Goal: Task Accomplishment & Management: Complete application form

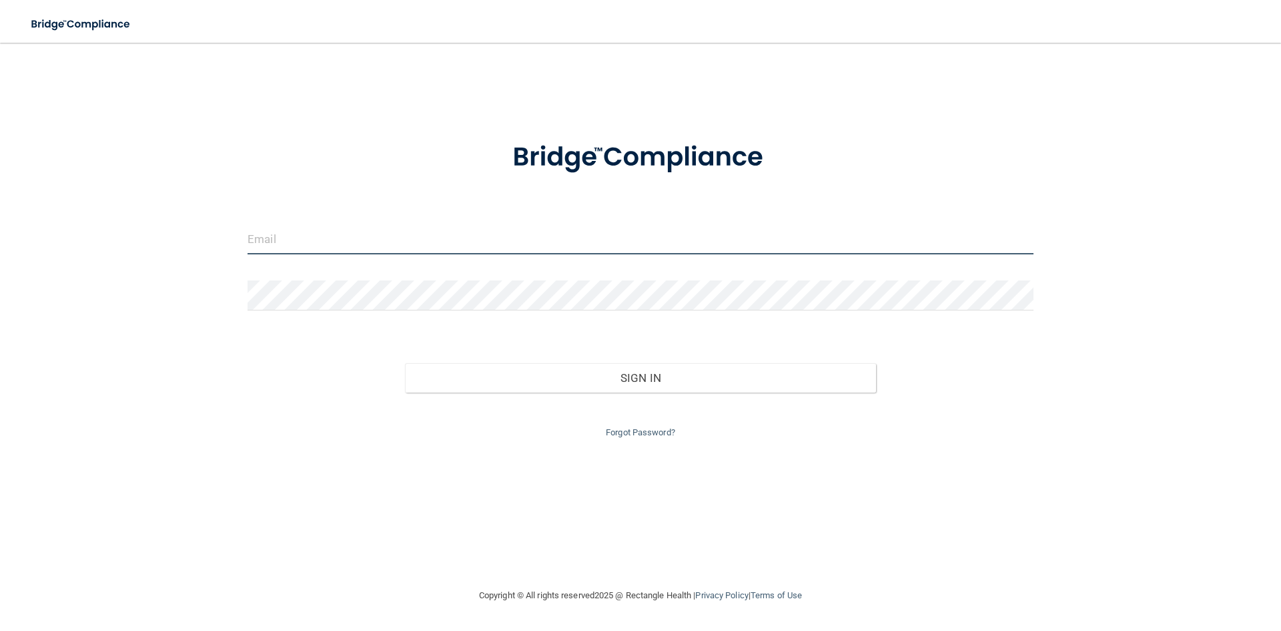
type input "[EMAIL_ADDRESS][DOMAIN_NAME]"
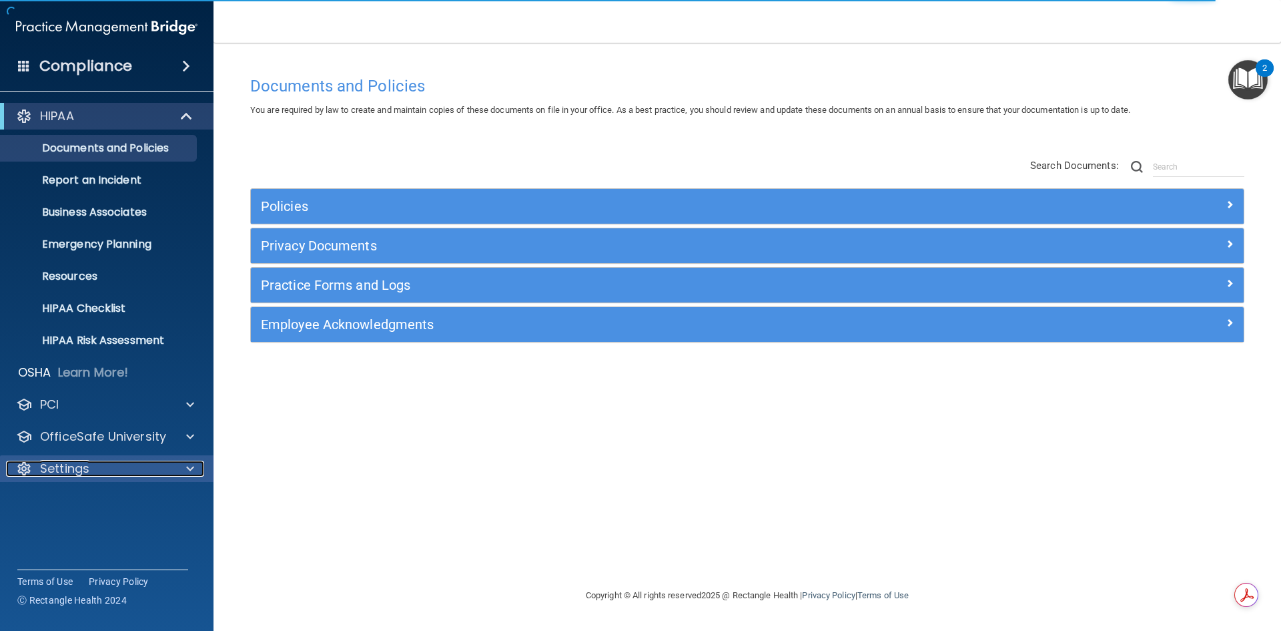
click at [191, 464] on span at bounding box center [190, 468] width 8 height 16
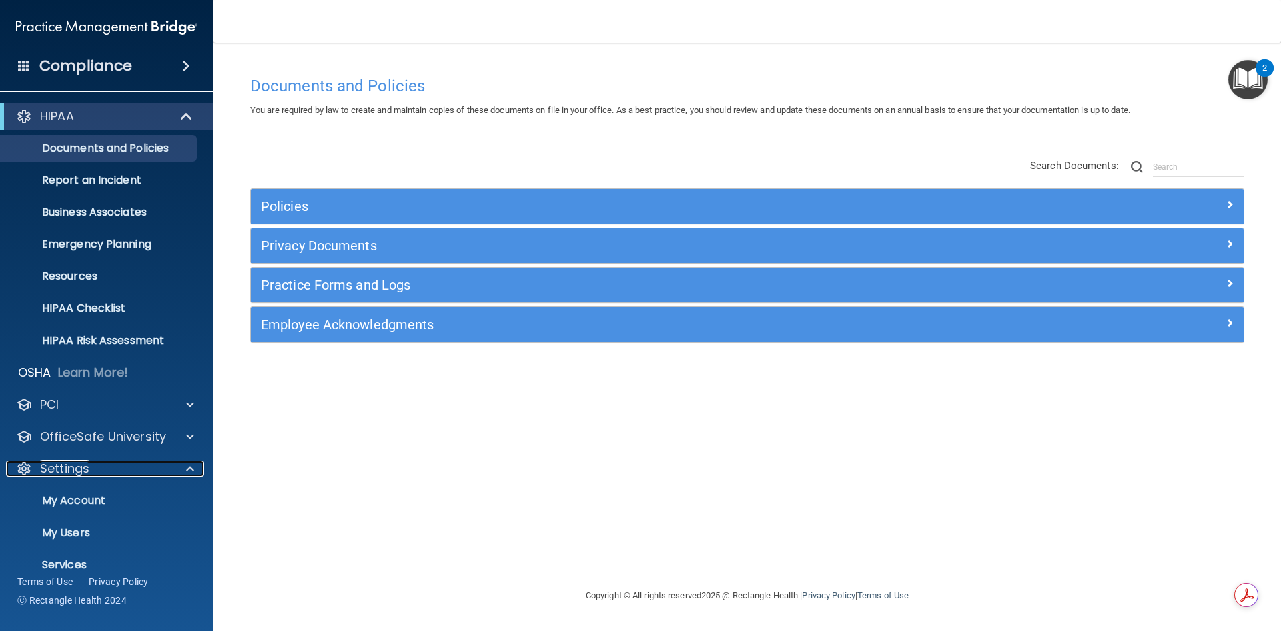
scroll to position [51, 0]
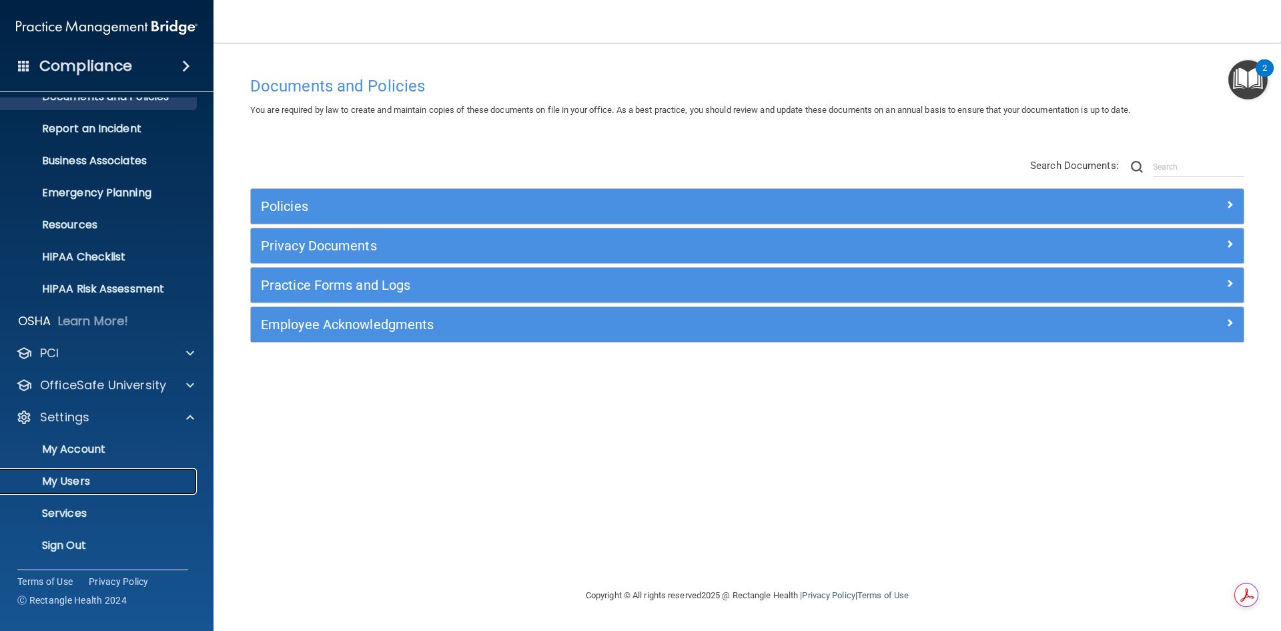
click at [69, 479] on p "My Users" at bounding box center [100, 480] width 182 height 13
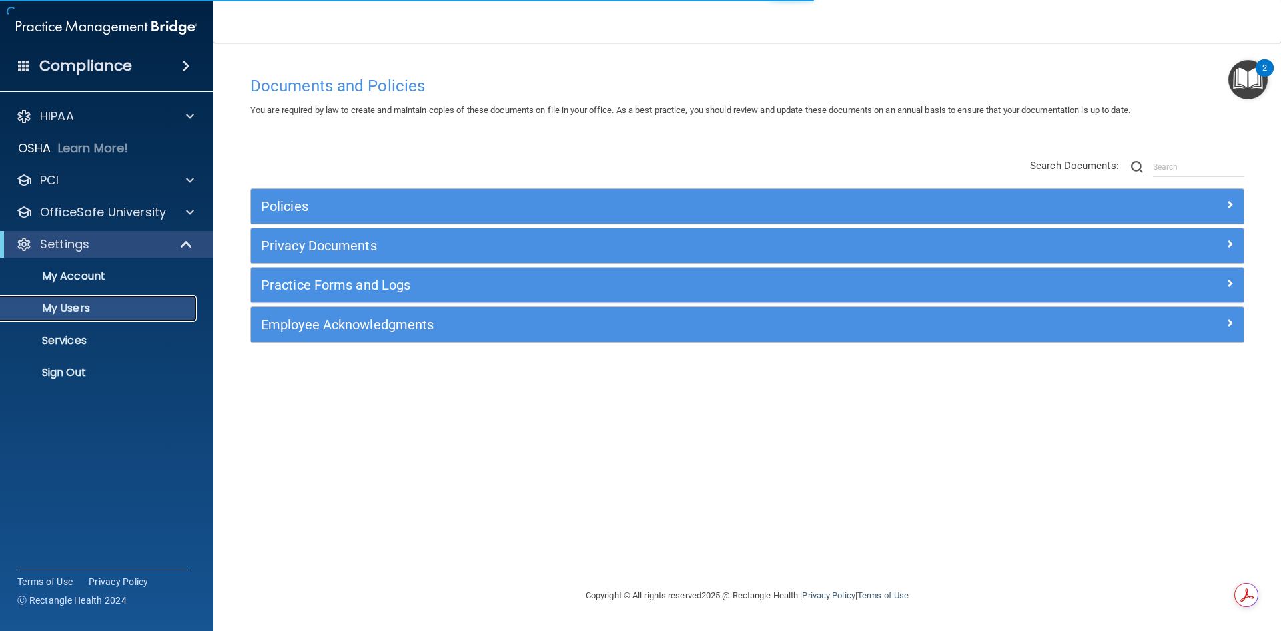
select select "20"
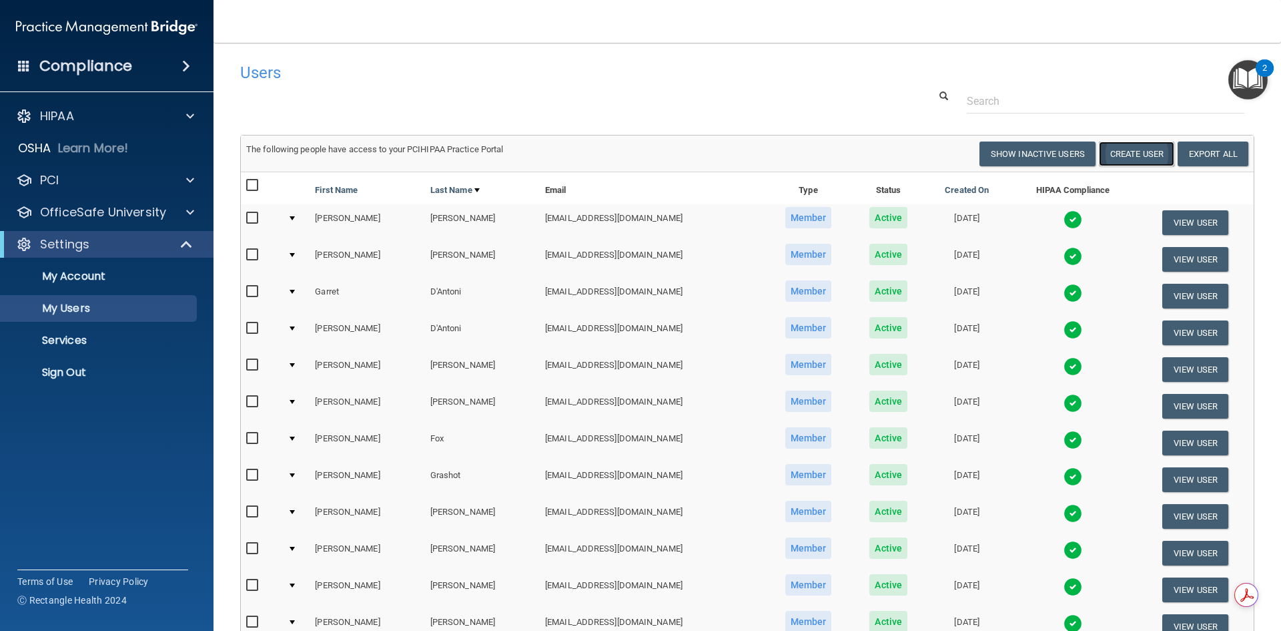
click at [1117, 151] on button "Create User" at bounding box center [1136, 153] width 75 height 25
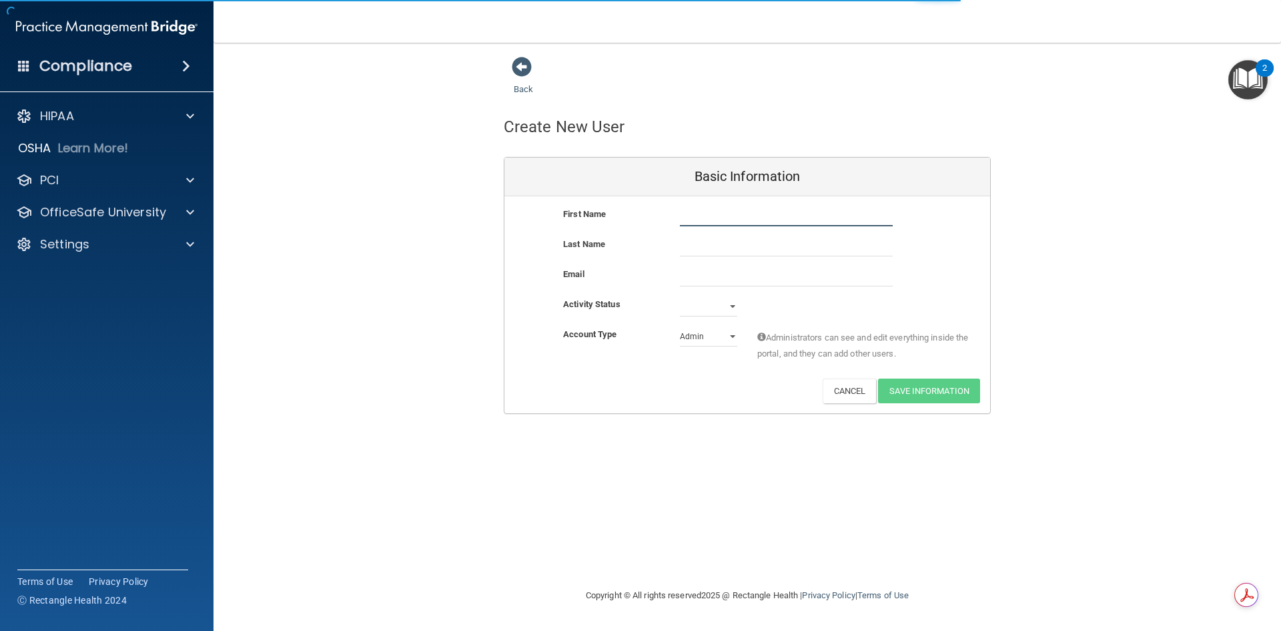
click at [718, 224] on input "text" at bounding box center [786, 216] width 213 height 20
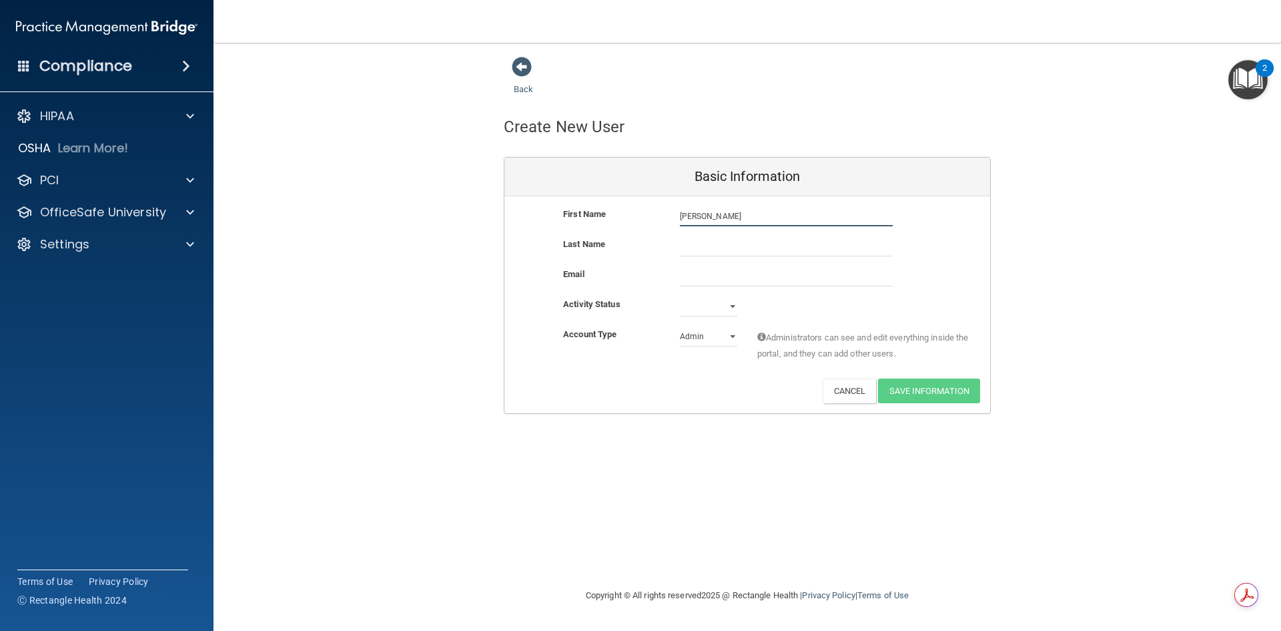
type input "[PERSON_NAME]"
click at [717, 278] on input "email" at bounding box center [786, 276] width 213 height 20
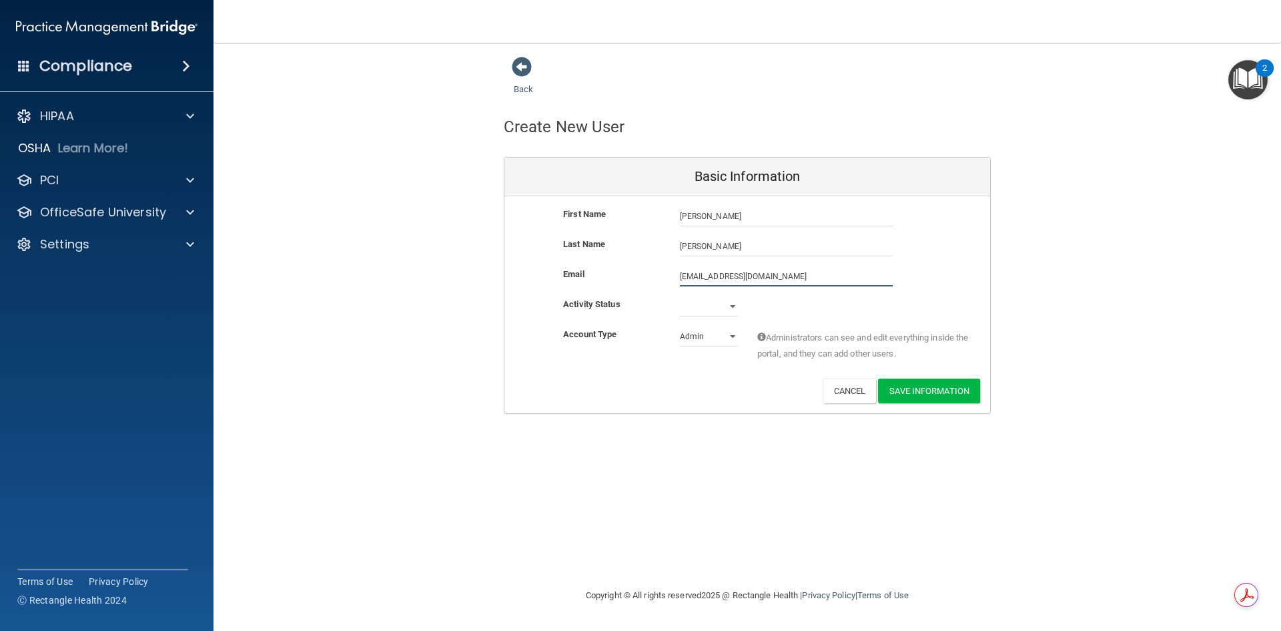
type input "[EMAIL_ADDRESS][DOMAIN_NAME]"
click at [704, 310] on select "Active Inactive" at bounding box center [708, 309] width 57 height 20
select select "active"
click at [680, 296] on select "Active Inactive" at bounding box center [708, 306] width 57 height 20
click at [701, 338] on select "Admin Member" at bounding box center [708, 336] width 57 height 20
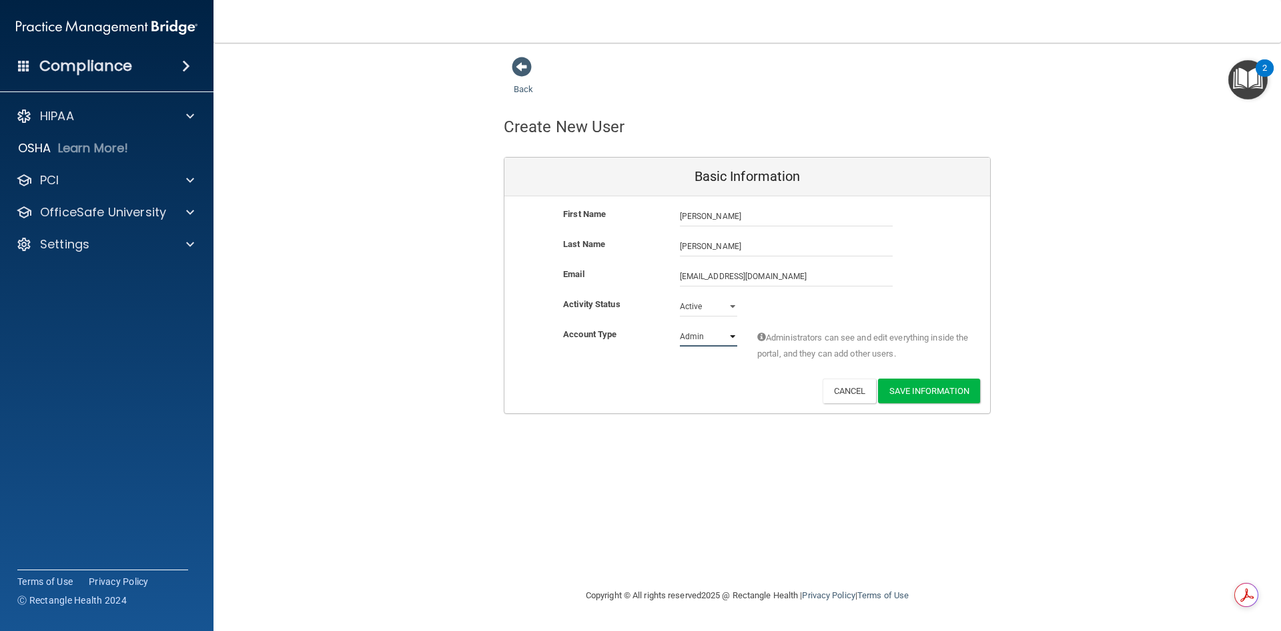
select select "practice_member"
click at [680, 326] on select "Admin Member" at bounding box center [708, 336] width 57 height 20
click at [937, 392] on button "Save Information" at bounding box center [929, 390] width 102 height 25
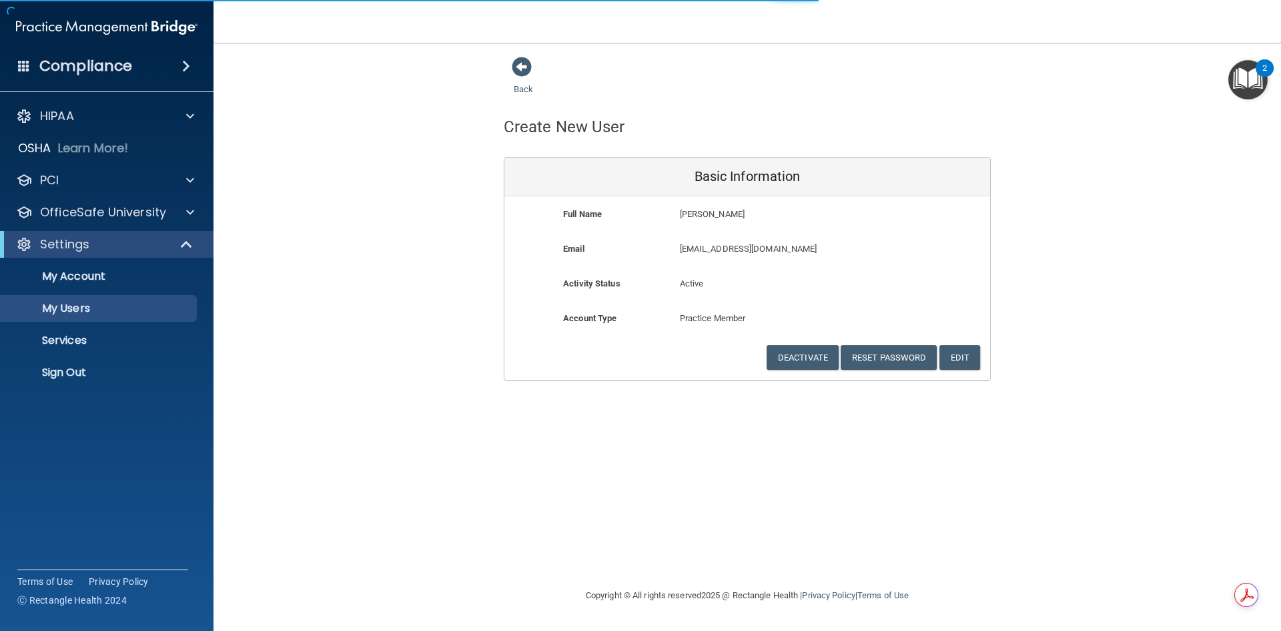
select select "20"
